Goal: Task Accomplishment & Management: Complete application form

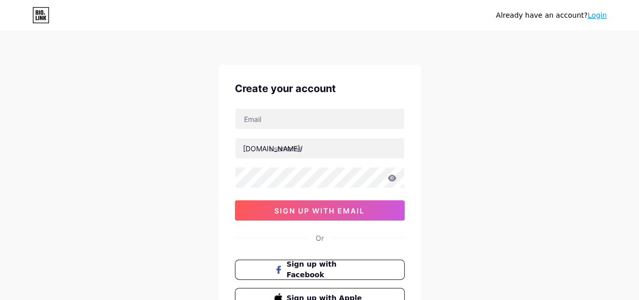
click at [437, 190] on div "Already have an account? Login Create your account [DOMAIN_NAME]/ 0cAFcWeA6oGZk…" at bounding box center [319, 193] width 639 height 387
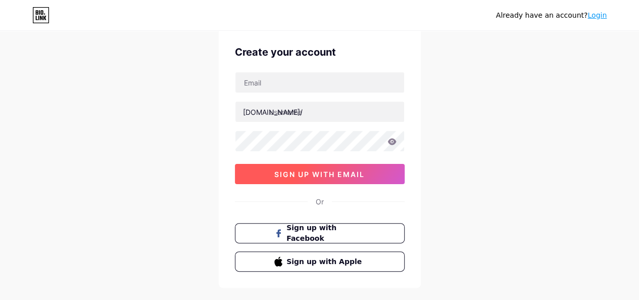
scroll to position [3, 0]
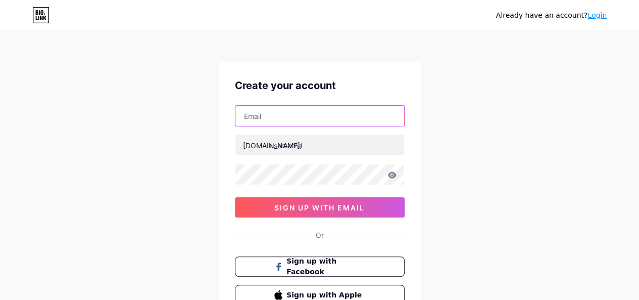
click at [275, 119] on input "text" at bounding box center [320, 116] width 169 height 20
paste input "[EMAIL_ADDRESS][DOMAIN_NAME]"
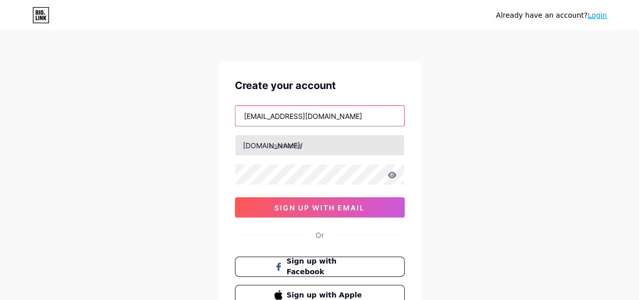
type input "[EMAIL_ADDRESS][DOMAIN_NAME]"
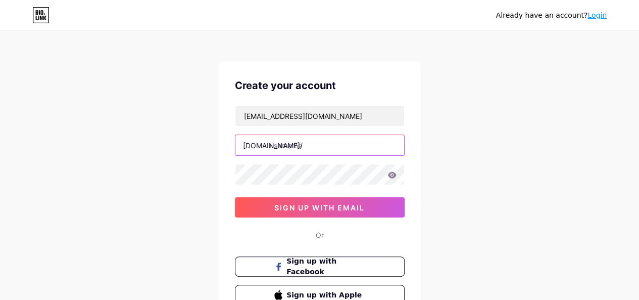
click at [298, 151] on input "text" at bounding box center [320, 145] width 169 height 20
type input "nourishworld"
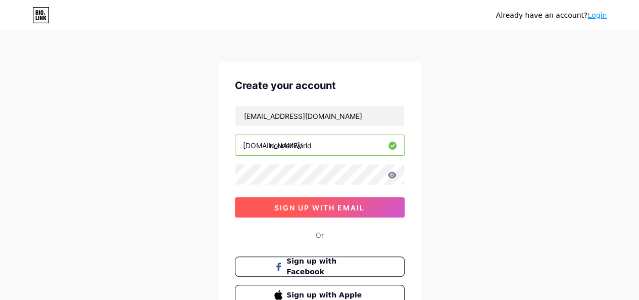
click at [295, 205] on span "sign up with email" at bounding box center [319, 207] width 90 height 9
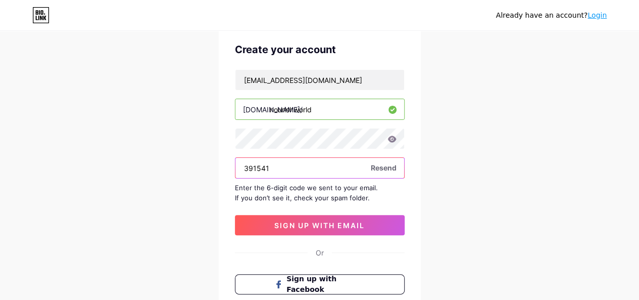
scroll to position [43, 0]
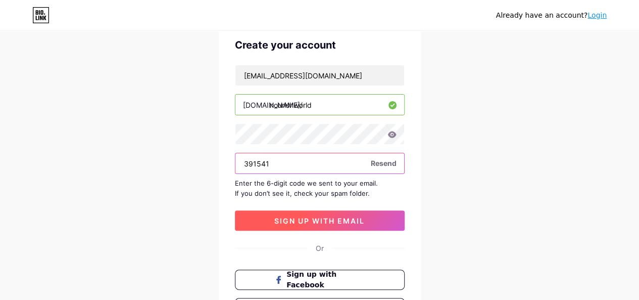
type input "391541"
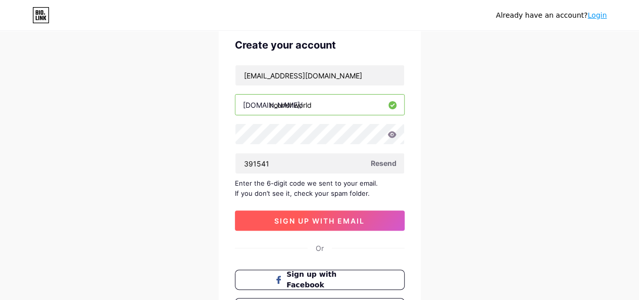
click at [338, 222] on span "sign up with email" at bounding box center [319, 220] width 90 height 9
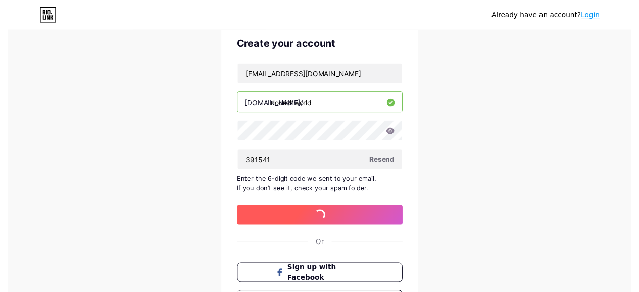
scroll to position [0, 0]
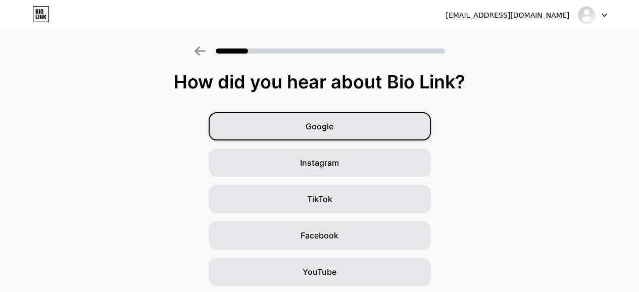
click at [351, 129] on div "Google" at bounding box center [320, 126] width 222 height 28
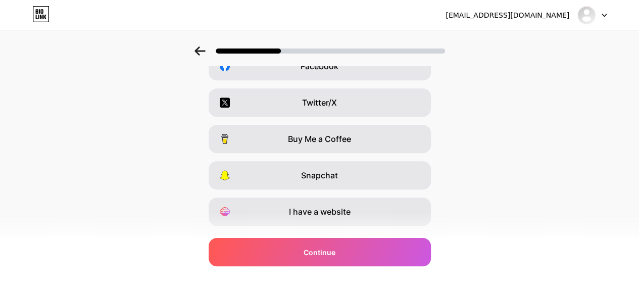
scroll to position [194, 0]
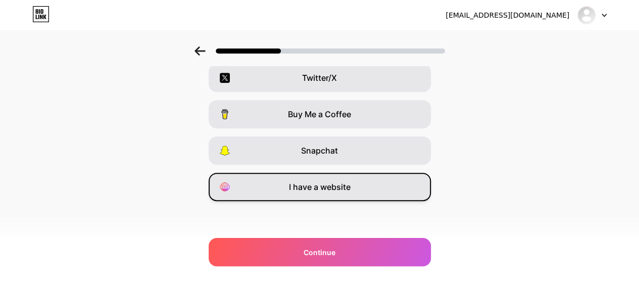
click at [330, 189] on span "I have a website" at bounding box center [320, 187] width 62 height 12
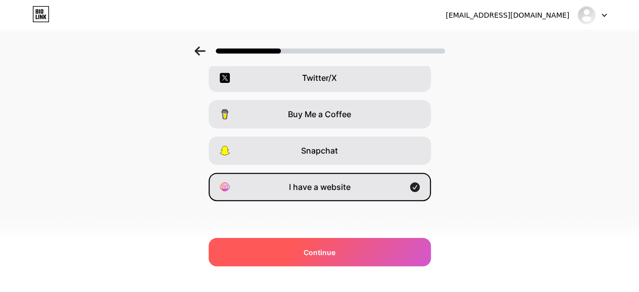
click at [319, 259] on div "Continue" at bounding box center [320, 252] width 222 height 28
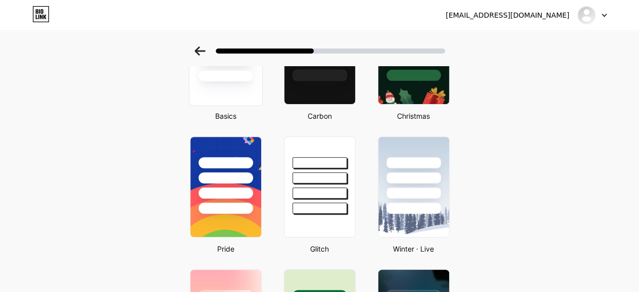
scroll to position [113, 5]
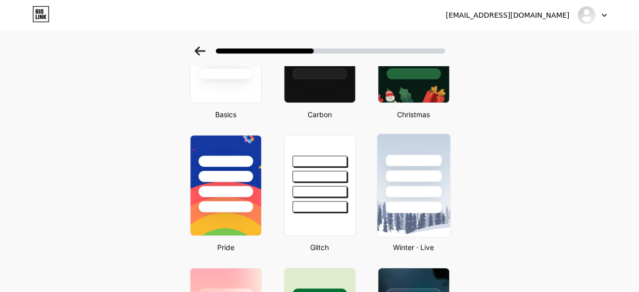
click at [414, 182] on div at bounding box center [413, 173] width 73 height 79
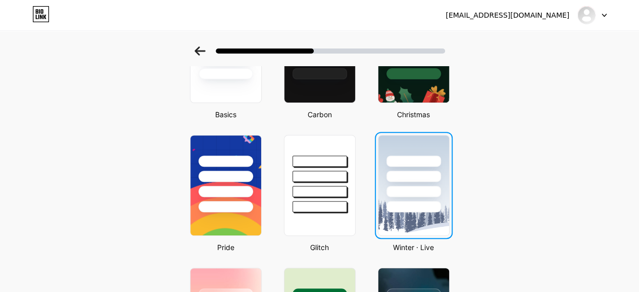
scroll to position [0, 0]
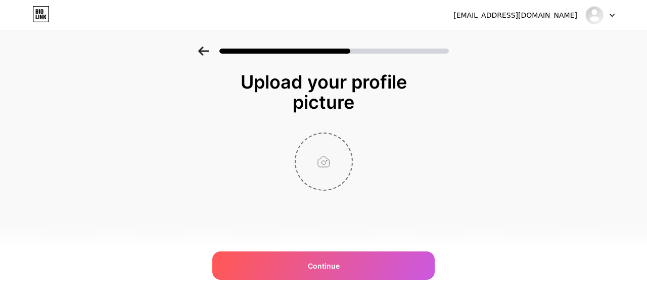
click at [341, 155] on input "file" at bounding box center [324, 161] width 56 height 56
type input "C:\fakepath\WhatsApp Image [DATE] at 22..jpg"
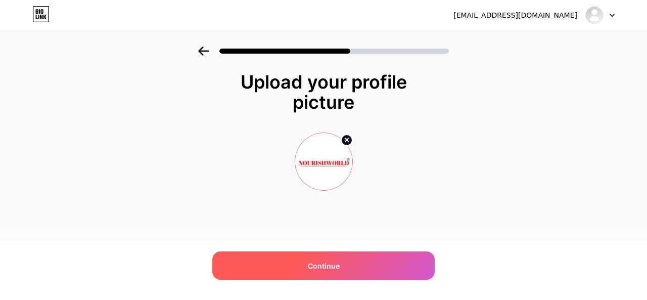
click at [306, 262] on div "Continue" at bounding box center [323, 265] width 222 height 28
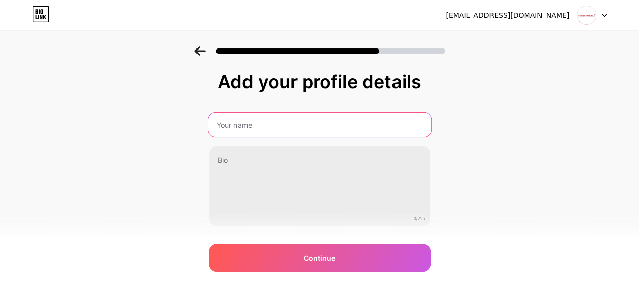
click at [248, 121] on input "text" at bounding box center [319, 125] width 223 height 24
type input "Nourishworld Inc"
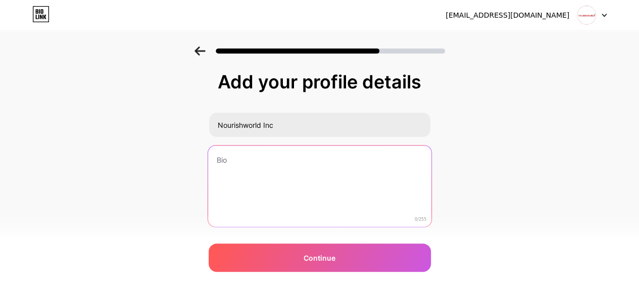
click at [253, 171] on textarea at bounding box center [319, 187] width 223 height 82
paste textarea "Rooted in tradition yet designed for modern lifestyles, Nourishworld Inc. deliv…"
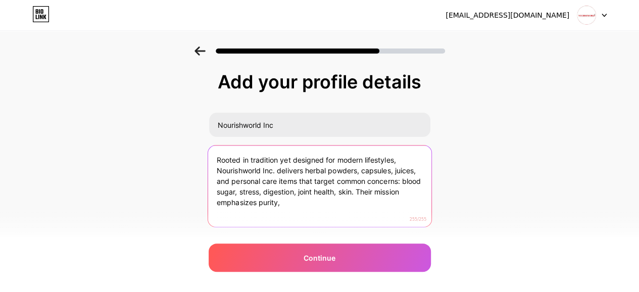
type textarea "Rooted in tradition yet designed for modern lifestyles, Nourishworld Inc. deliv…"
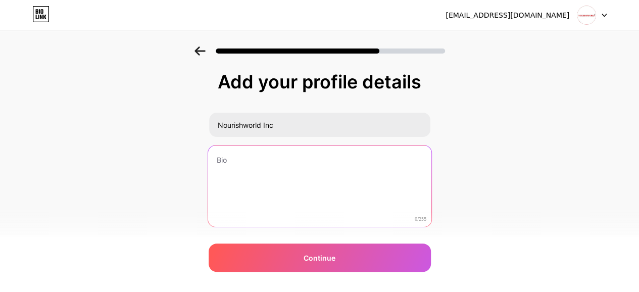
paste textarea "Nourishworld Inc. offers natural herbal juices, powders, and capsules for immun…"
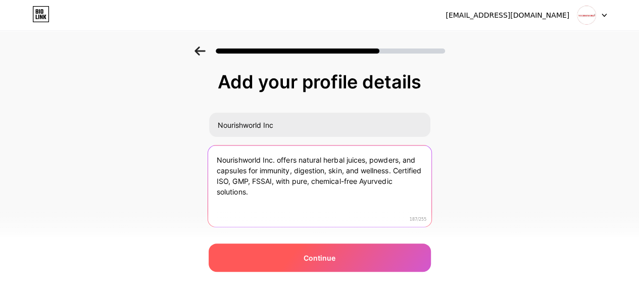
type textarea "Nourishworld Inc. offers natural herbal juices, powders, and capsules for immun…"
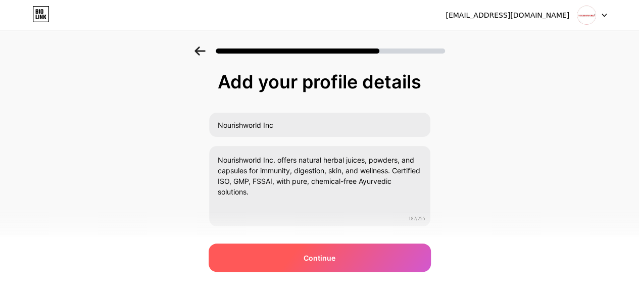
click at [328, 255] on span "Continue" at bounding box center [320, 258] width 32 height 11
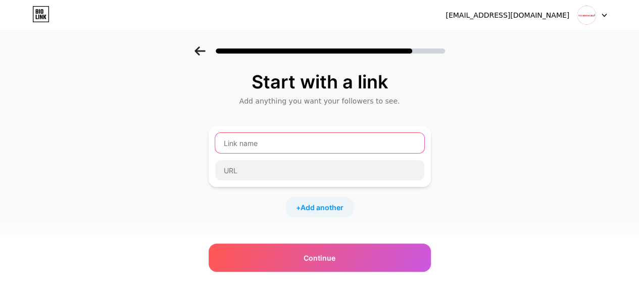
click at [266, 140] on input "text" at bounding box center [319, 143] width 209 height 20
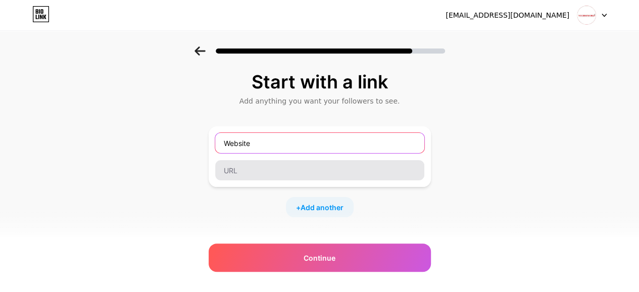
type input "Website"
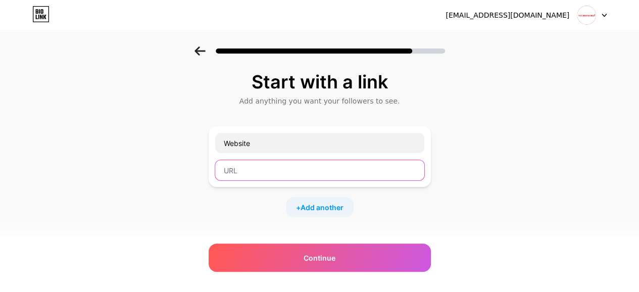
click at [268, 166] on input "text" at bounding box center [319, 170] width 209 height 20
paste input "[URL][DOMAIN_NAME]"
type input "[URL][DOMAIN_NAME]"
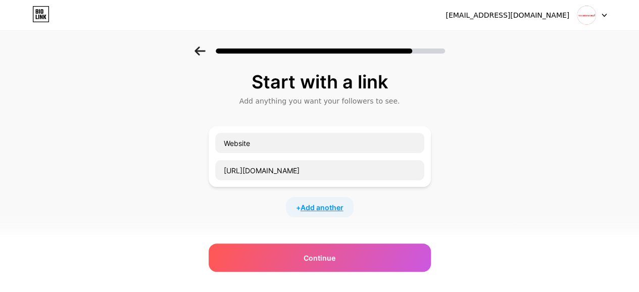
click at [337, 207] on span "Add another" at bounding box center [322, 207] width 43 height 11
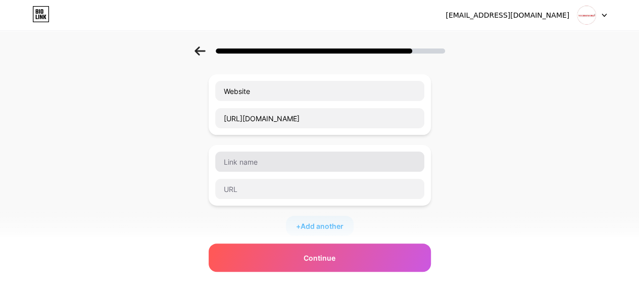
scroll to position [53, 0]
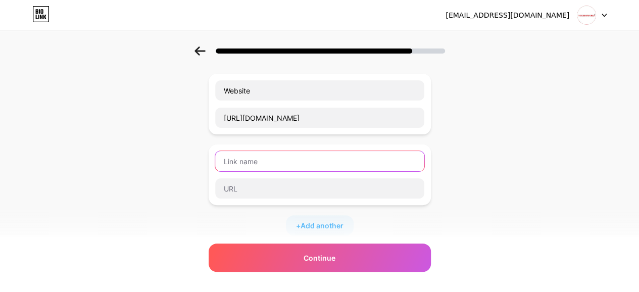
click at [262, 161] on input "text" at bounding box center [319, 161] width 209 height 20
type input "Instagram"
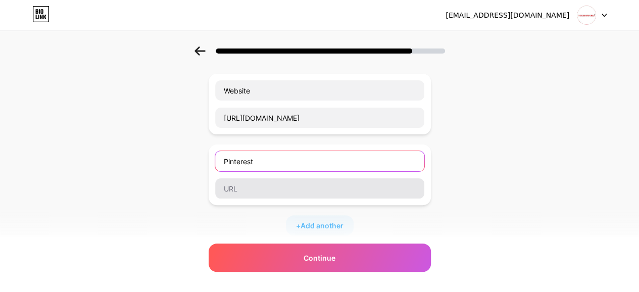
type input "Pinterest"
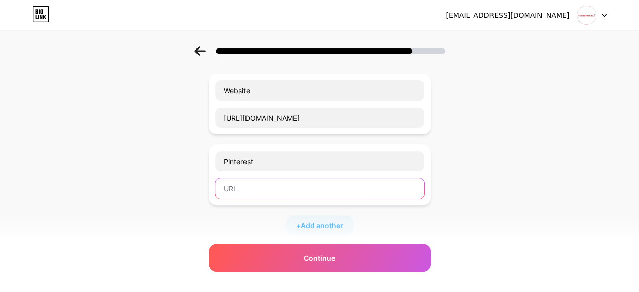
click at [267, 180] on input "text" at bounding box center [319, 188] width 209 height 20
paste input "[URL][DOMAIN_NAME]"
type input "[URL][DOMAIN_NAME]"
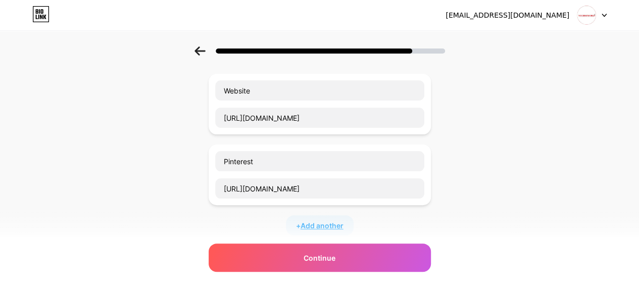
click at [329, 223] on span "Add another" at bounding box center [322, 225] width 43 height 11
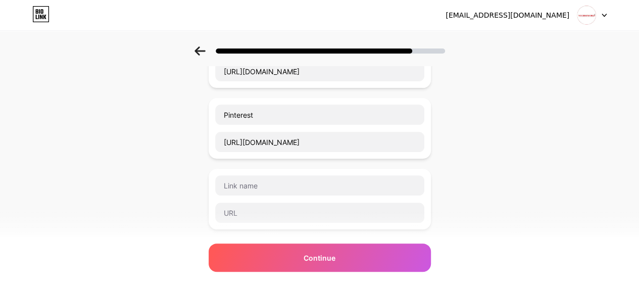
scroll to position [111, 0]
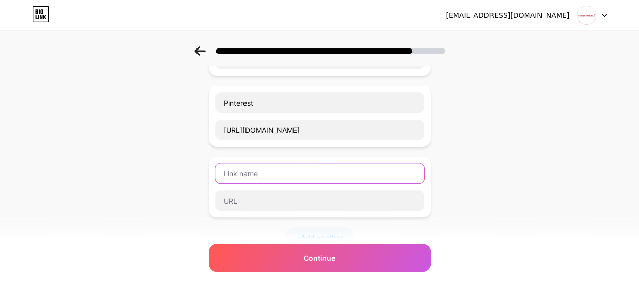
click at [279, 172] on input "text" at bounding box center [319, 173] width 209 height 20
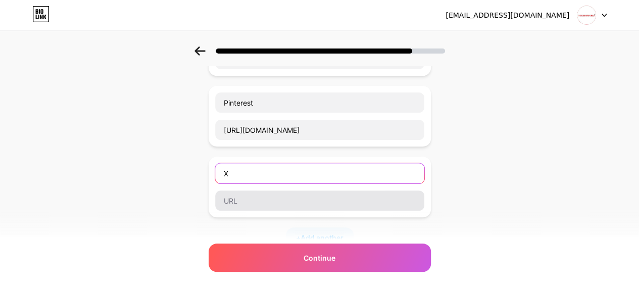
type input "X"
click at [259, 204] on input "text" at bounding box center [319, 201] width 209 height 20
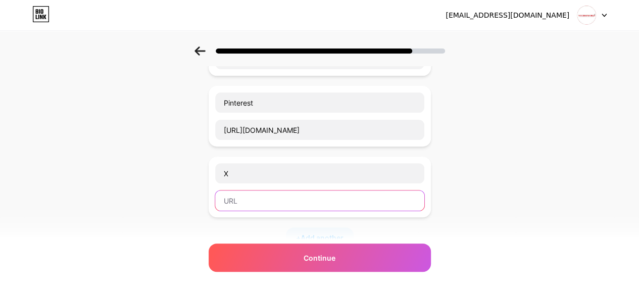
paste input "[URL][DOMAIN_NAME]"
type input "[URL][DOMAIN_NAME]"
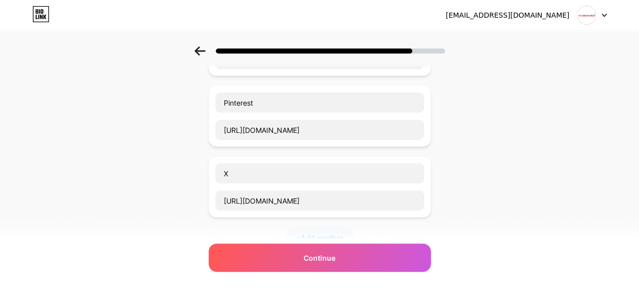
click at [327, 233] on span "Add another" at bounding box center [322, 237] width 43 height 11
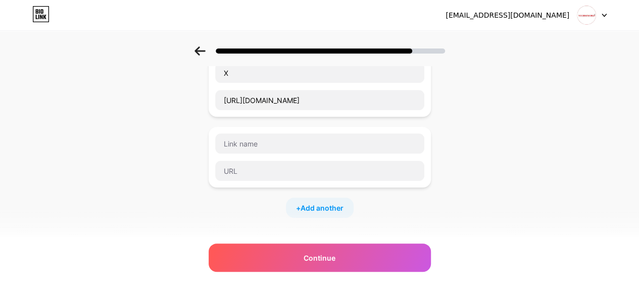
scroll to position [212, 0]
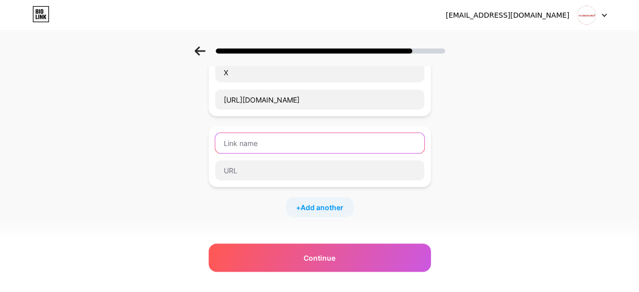
click at [277, 145] on input "text" at bounding box center [319, 143] width 209 height 20
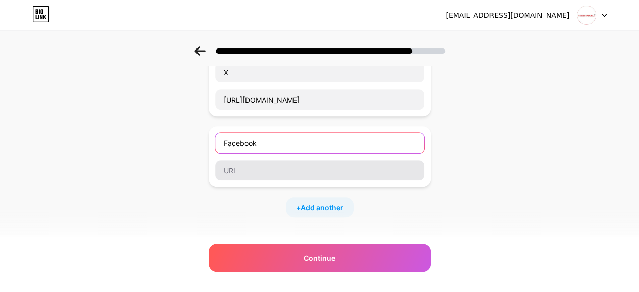
type input "Facebook"
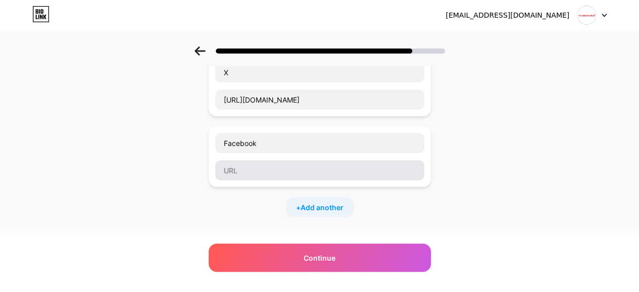
click at [271, 167] on input "text" at bounding box center [319, 170] width 209 height 20
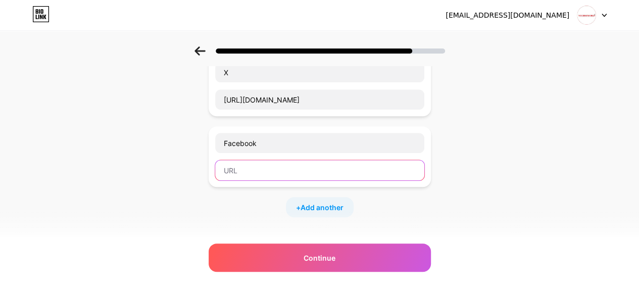
paste input "[URL][DOMAIN_NAME]"
type input "[URL][DOMAIN_NAME]"
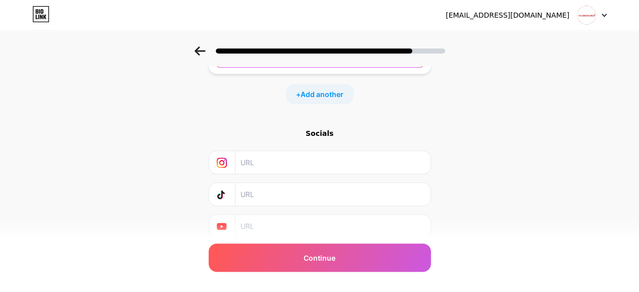
scroll to position [326, 0]
click at [278, 159] on input "text" at bounding box center [332, 162] width 183 height 23
paste input "[URL][DOMAIN_NAME][DOMAIN_NAME]"
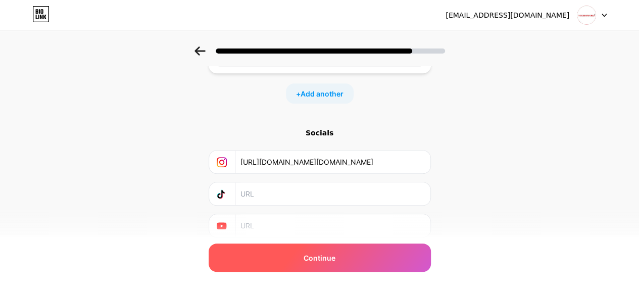
type input "[URL][DOMAIN_NAME][DOMAIN_NAME]"
click at [307, 250] on div "Continue" at bounding box center [320, 258] width 222 height 28
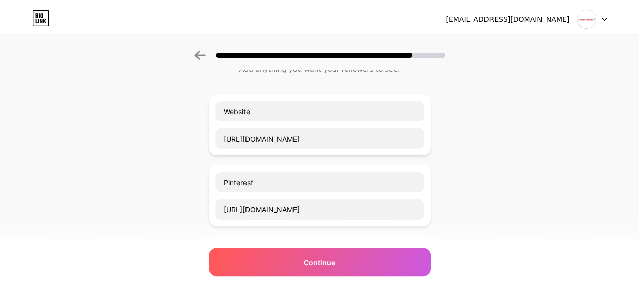
scroll to position [0, 0]
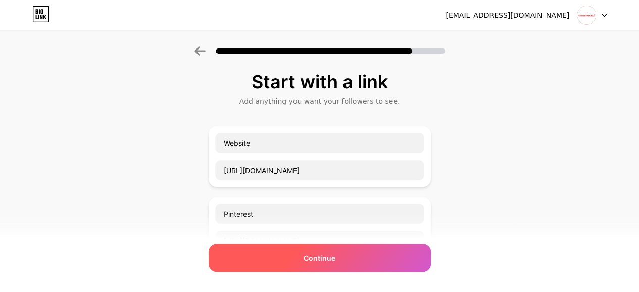
click at [362, 262] on div "Continue" at bounding box center [320, 258] width 222 height 28
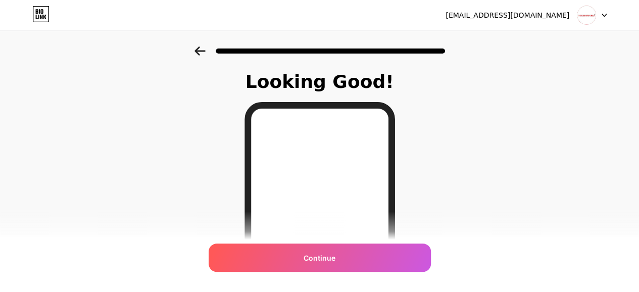
click at [362, 262] on div "Continue" at bounding box center [320, 258] width 222 height 28
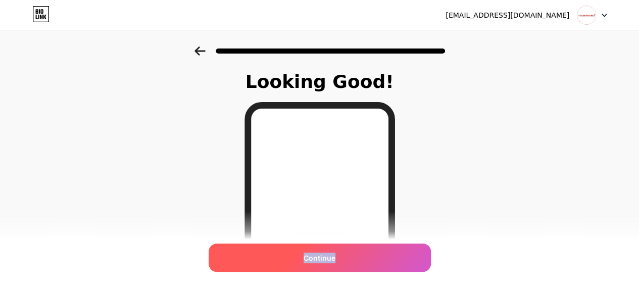
click at [362, 262] on div "Continue" at bounding box center [320, 258] width 222 height 28
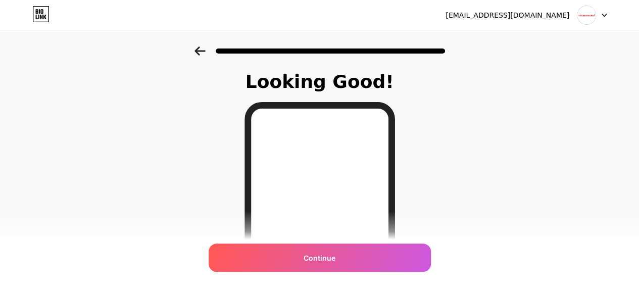
click at [474, 174] on div "Looking Good! Continue" at bounding box center [319, 256] width 639 height 421
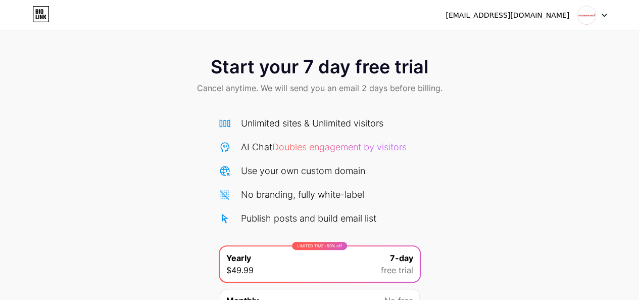
click at [588, 11] on img at bounding box center [586, 15] width 19 height 19
click at [503, 82] on div "Start your 7 day free trial Cancel anytime. We will send you an email 2 days be…" at bounding box center [319, 76] width 639 height 60
click at [607, 16] on div "[EMAIL_ADDRESS][DOMAIN_NAME] Logout" at bounding box center [319, 15] width 639 height 18
click at [602, 16] on icon at bounding box center [604, 16] width 5 height 4
click at [502, 15] on div "[EMAIL_ADDRESS][DOMAIN_NAME]" at bounding box center [508, 15] width 124 height 11
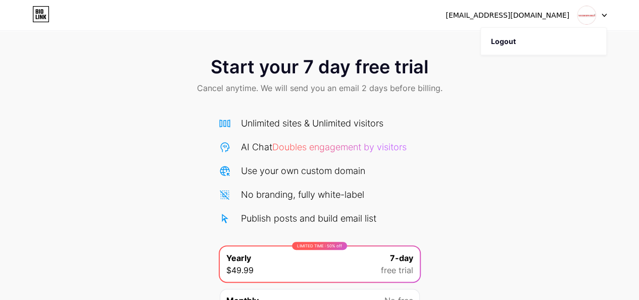
click at [146, 146] on div "Start your 7 day free trial Cancel anytime. We will send you an email 2 days be…" at bounding box center [319, 206] width 639 height 320
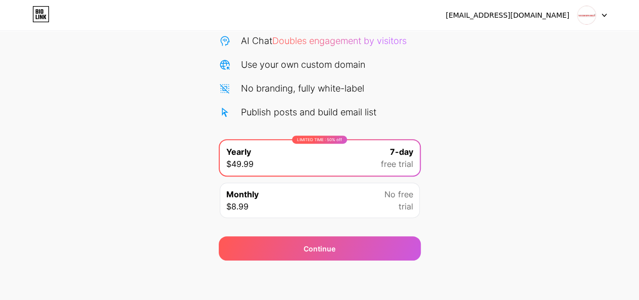
click at [341, 202] on div "Monthly $8.99 No free trial" at bounding box center [320, 199] width 200 height 35
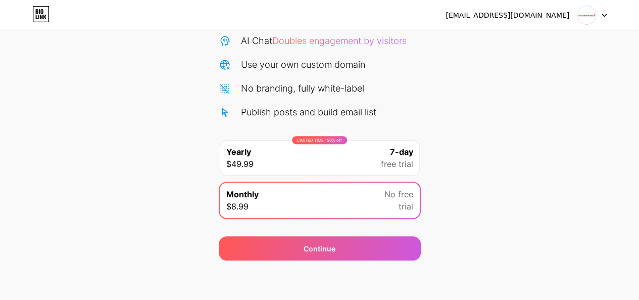
scroll to position [0, 0]
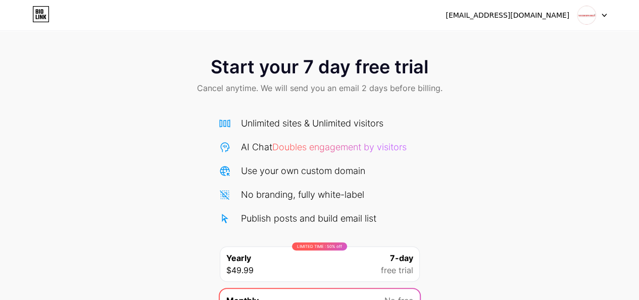
click at [33, 15] on icon at bounding box center [40, 14] width 17 height 16
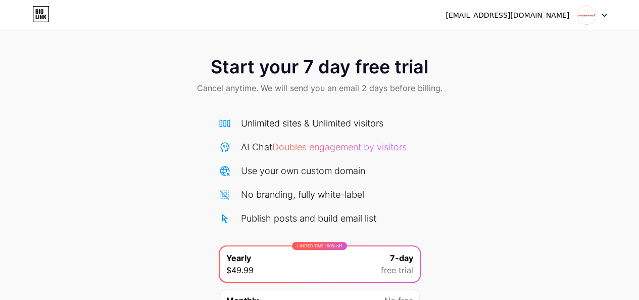
click at [45, 17] on icon at bounding box center [44, 17] width 3 height 5
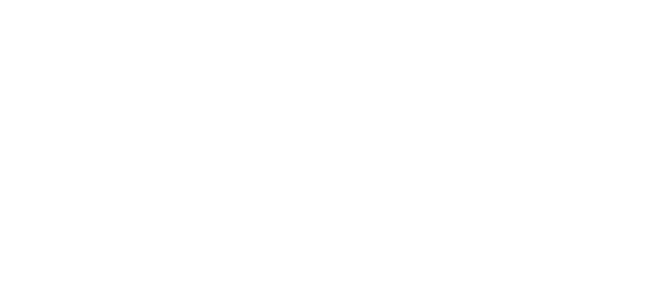
click at [184, 0] on html at bounding box center [323, 0] width 647 height 0
